Goal: Find specific page/section: Find specific page/section

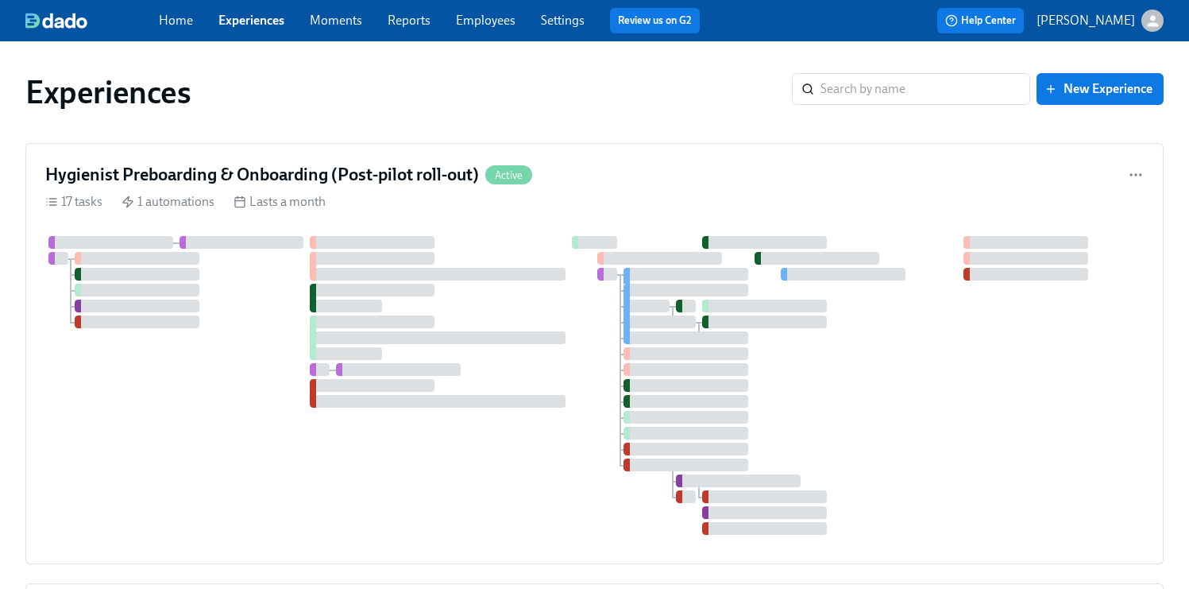
click at [478, 19] on link "Employees" at bounding box center [486, 20] width 60 height 15
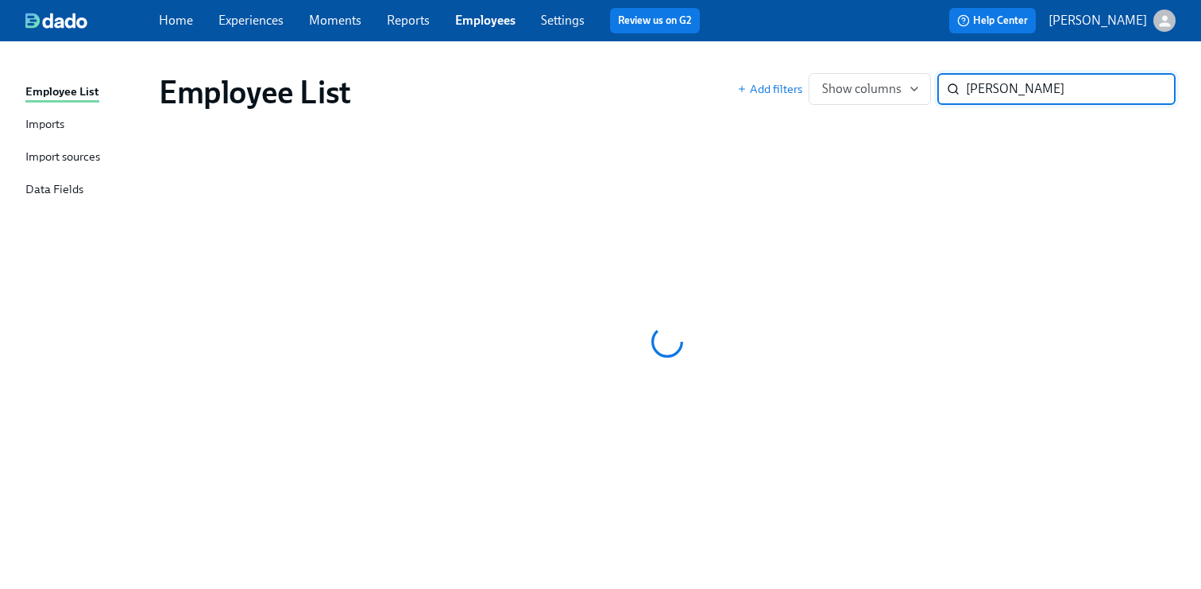
type input "[PERSON_NAME]"
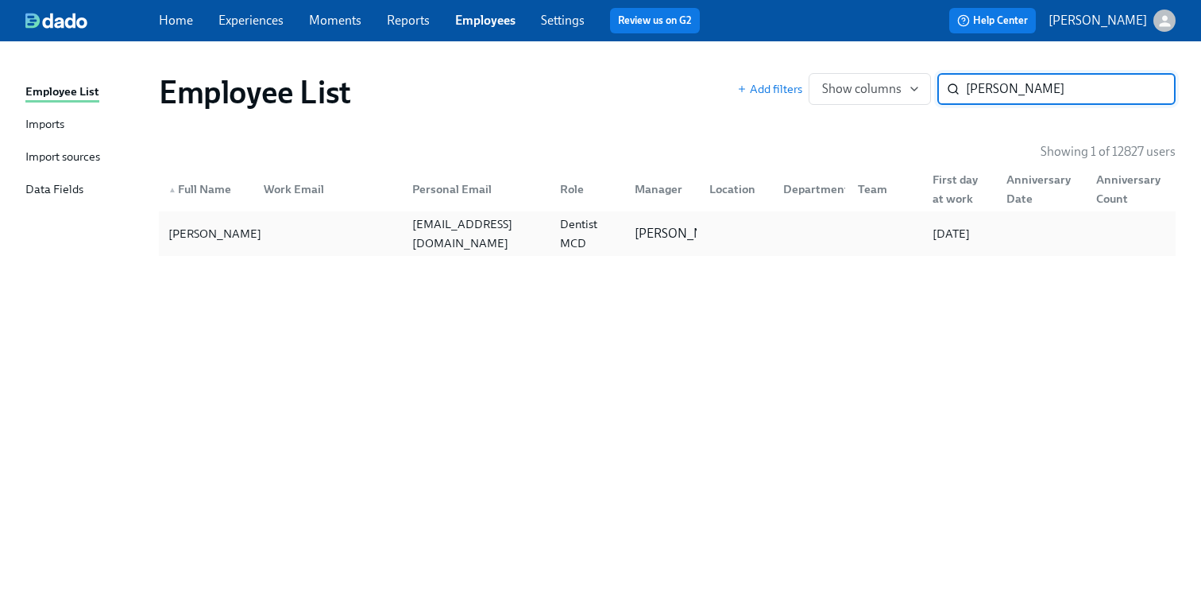
click at [199, 230] on div "[PERSON_NAME]" at bounding box center [215, 233] width 106 height 19
